Goal: Find specific page/section: Locate a particular part of the current website

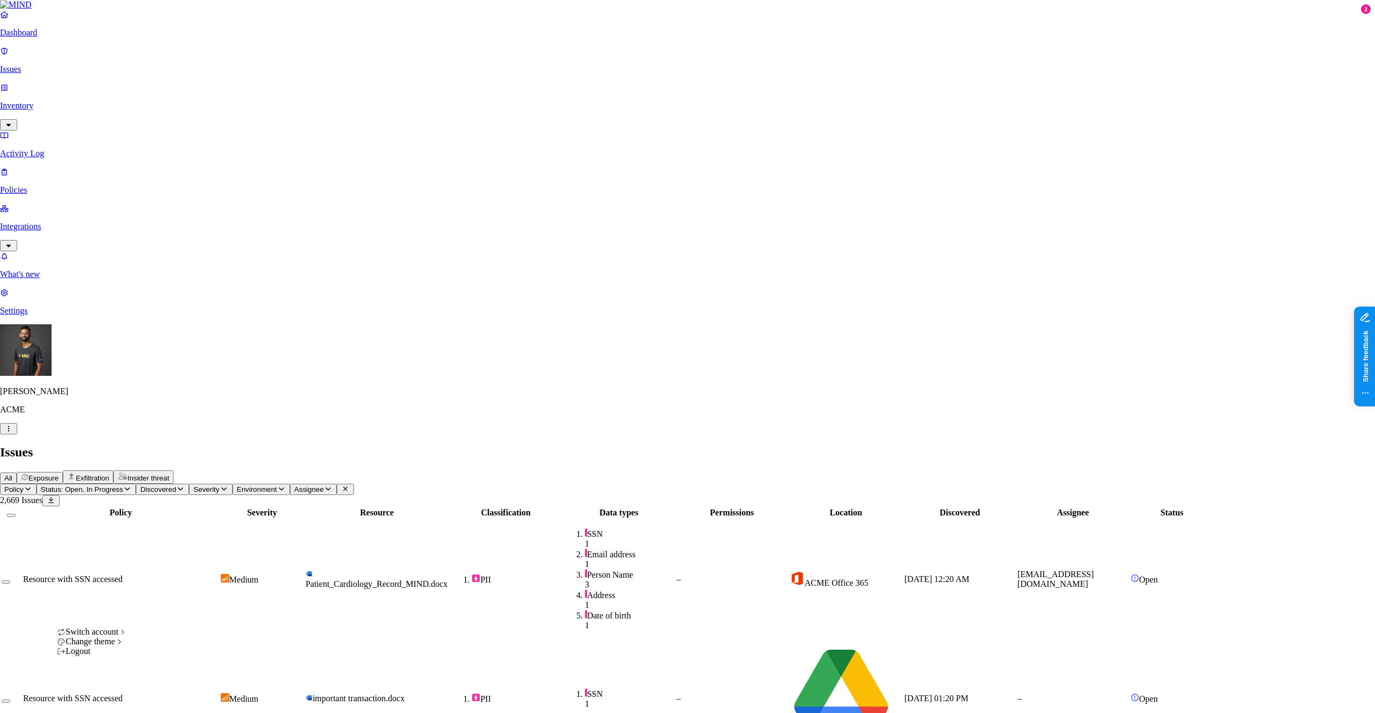
click at [165, 655] on span "Spirent" at bounding box center [158, 650] width 25 height 9
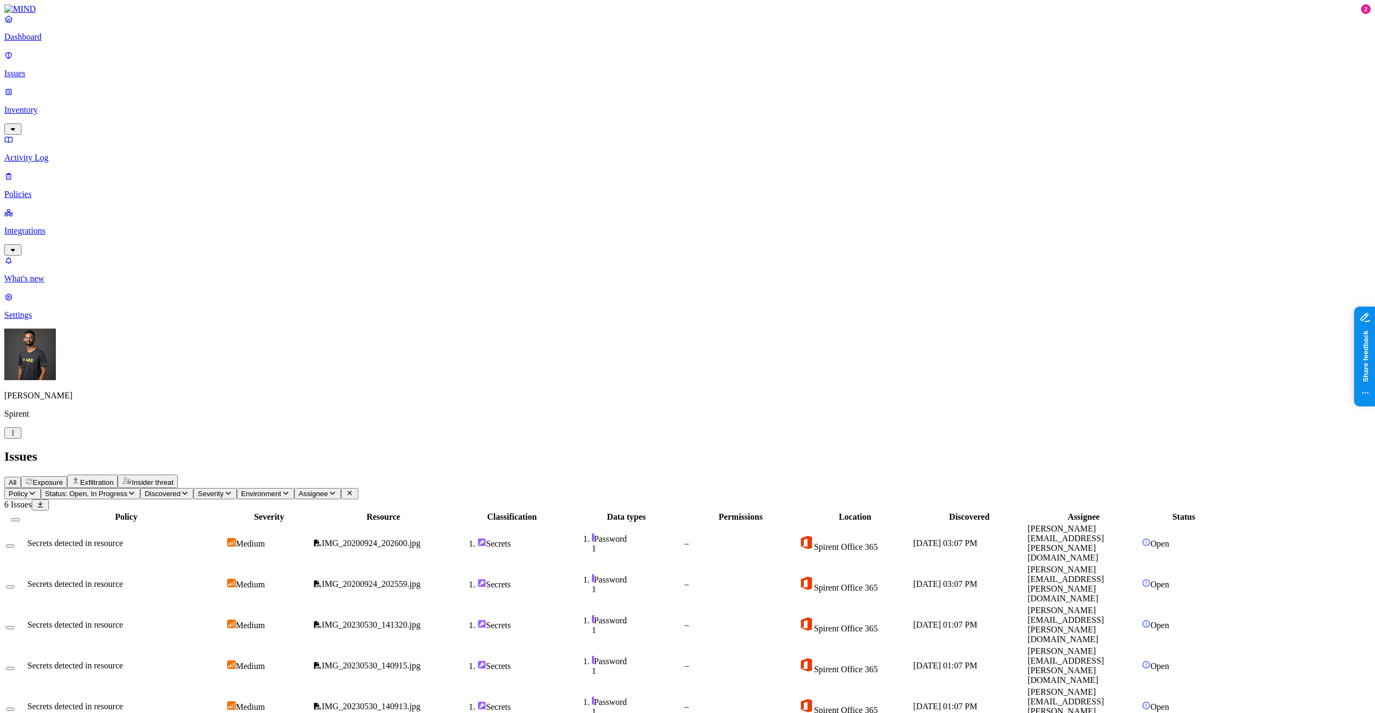
click at [60, 105] on p "Inventory" at bounding box center [687, 110] width 1367 height 10
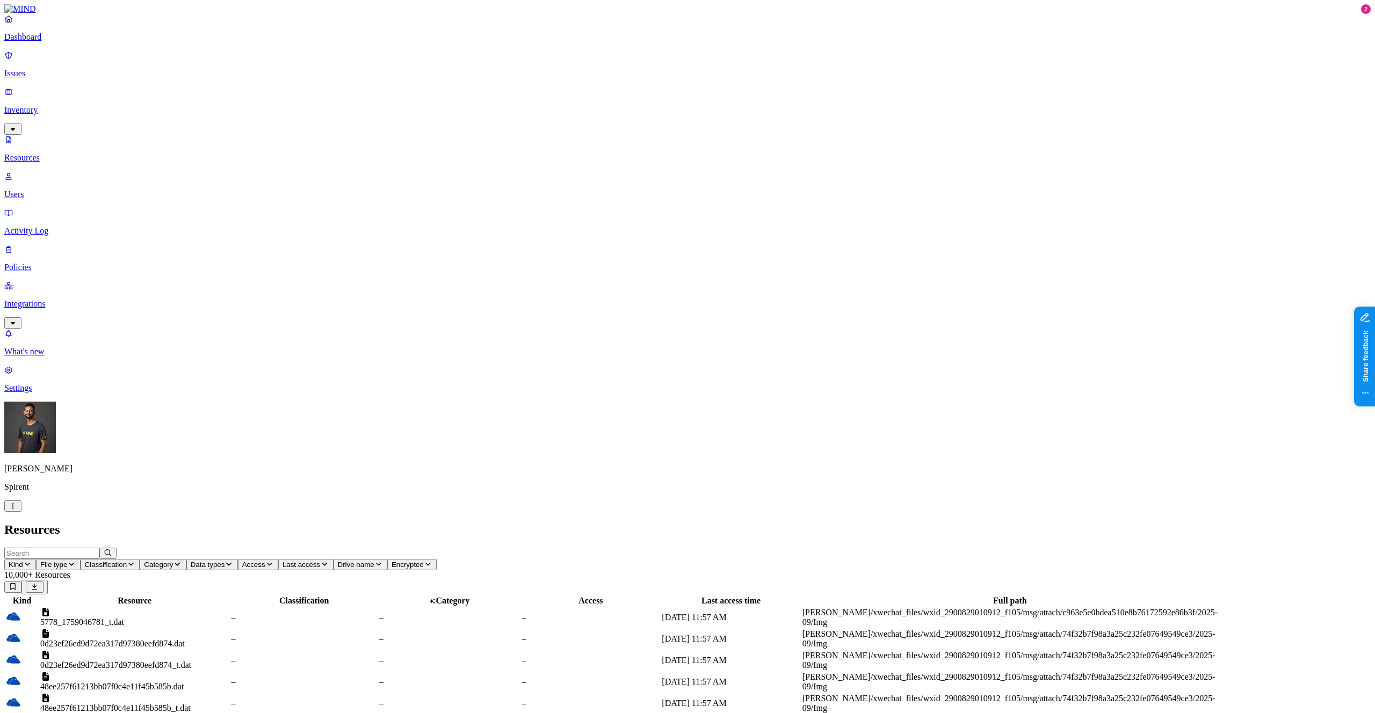
click at [229, 618] on div "5778_1759046781_t.dat" at bounding box center [134, 623] width 189 height 10
